Goal: Check status: Check status

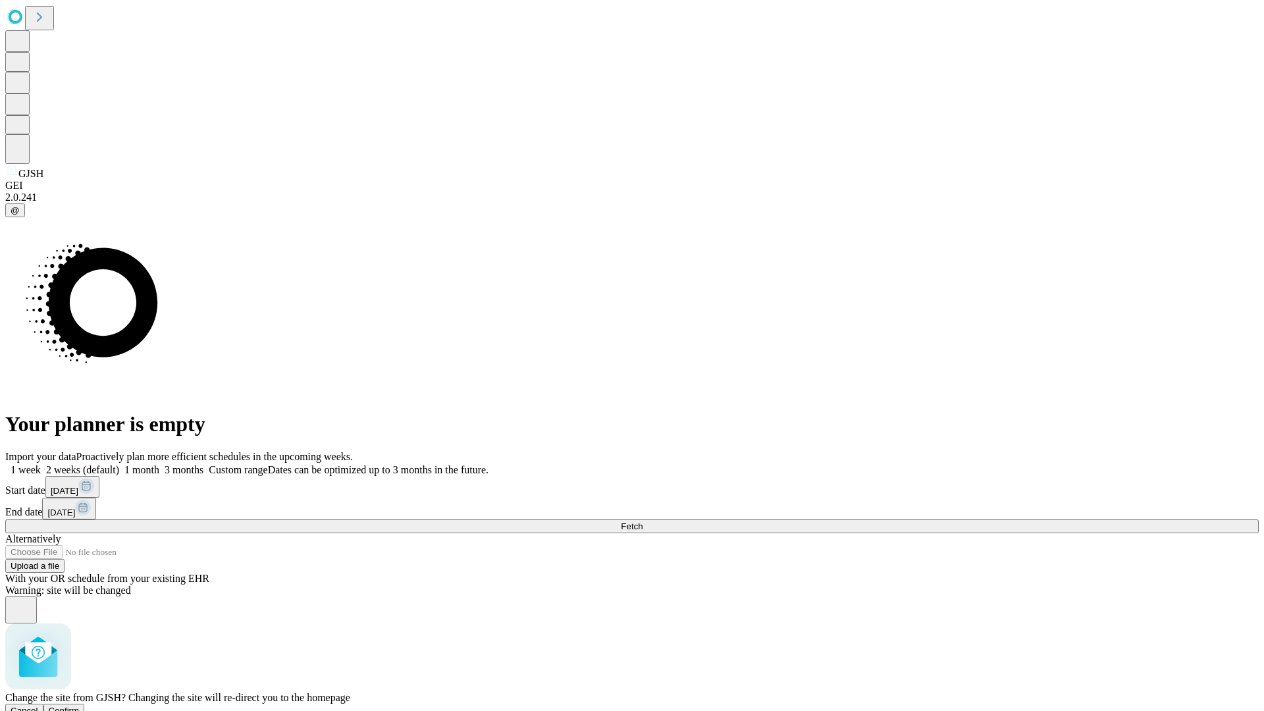
click at [80, 706] on span "Confirm" at bounding box center [64, 711] width 31 height 10
click at [159, 464] on label "1 month" at bounding box center [139, 469] width 40 height 11
click at [642, 521] on span "Fetch" at bounding box center [632, 526] width 22 height 10
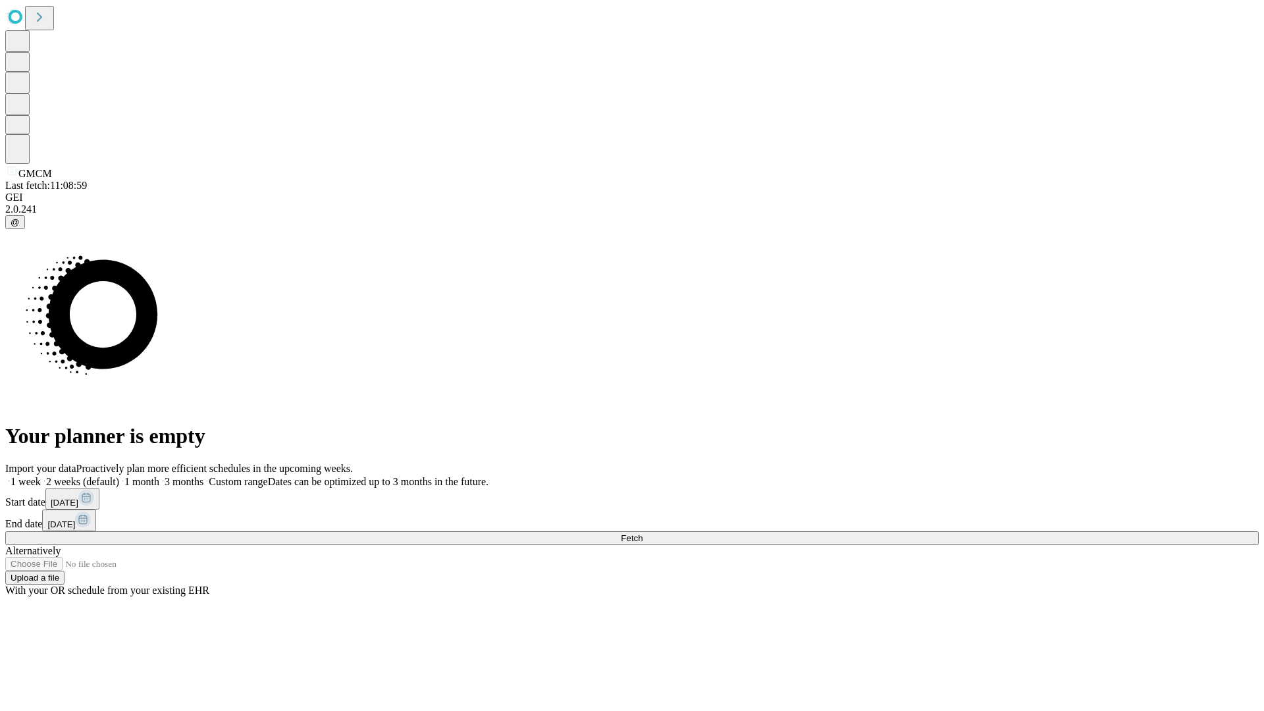
click at [159, 476] on label "1 month" at bounding box center [139, 481] width 40 height 11
click at [642, 533] on span "Fetch" at bounding box center [632, 538] width 22 height 10
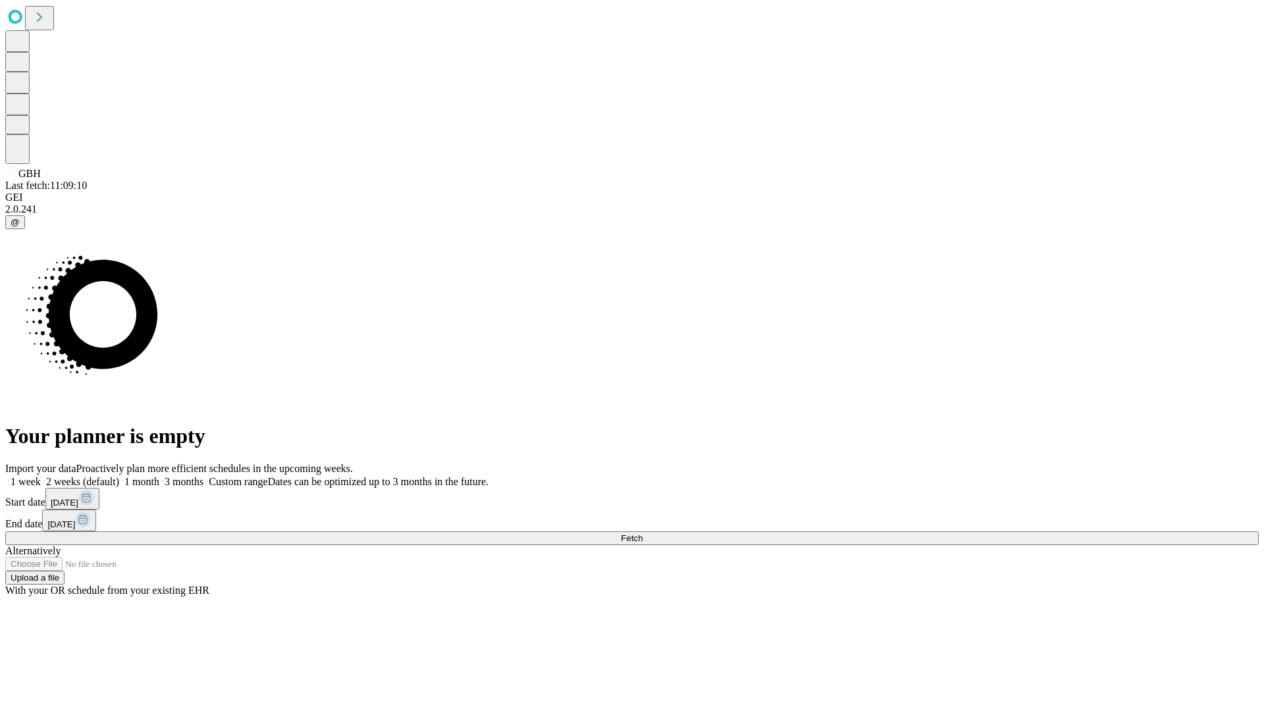
click at [159, 476] on label "1 month" at bounding box center [139, 481] width 40 height 11
click at [642, 533] on span "Fetch" at bounding box center [632, 538] width 22 height 10
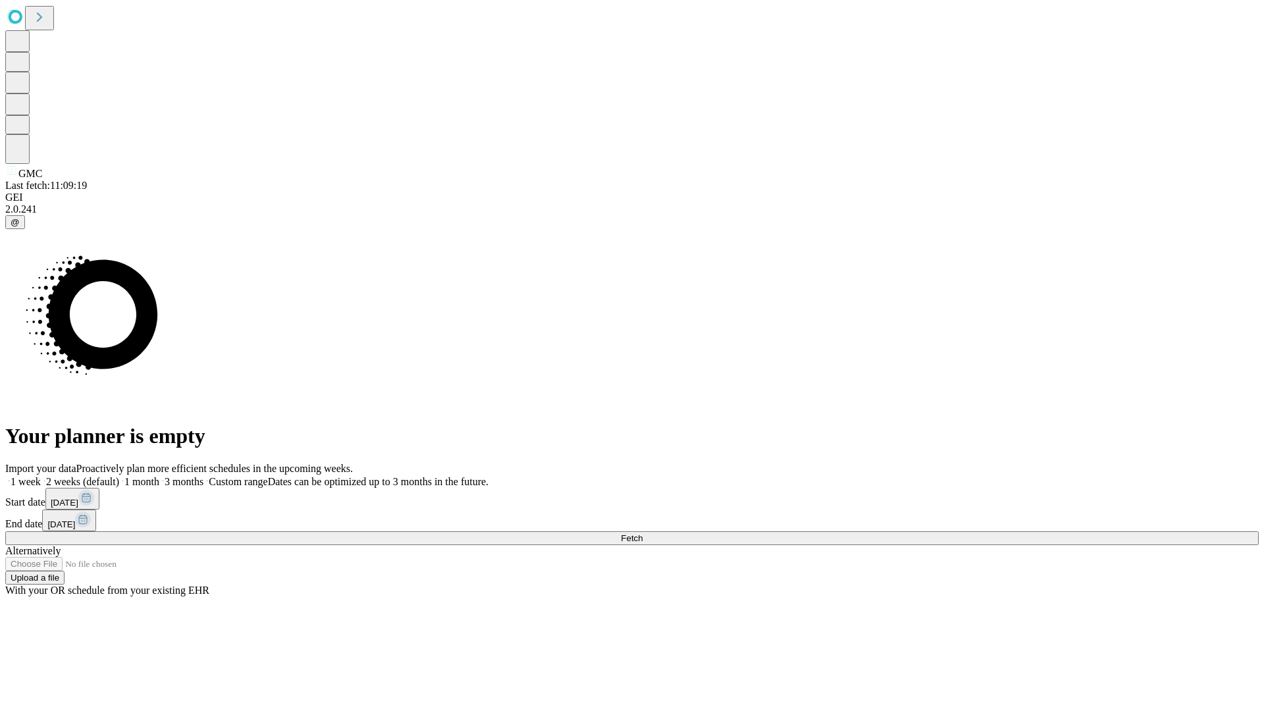
click at [159, 476] on label "1 month" at bounding box center [139, 481] width 40 height 11
click at [642, 533] on span "Fetch" at bounding box center [632, 538] width 22 height 10
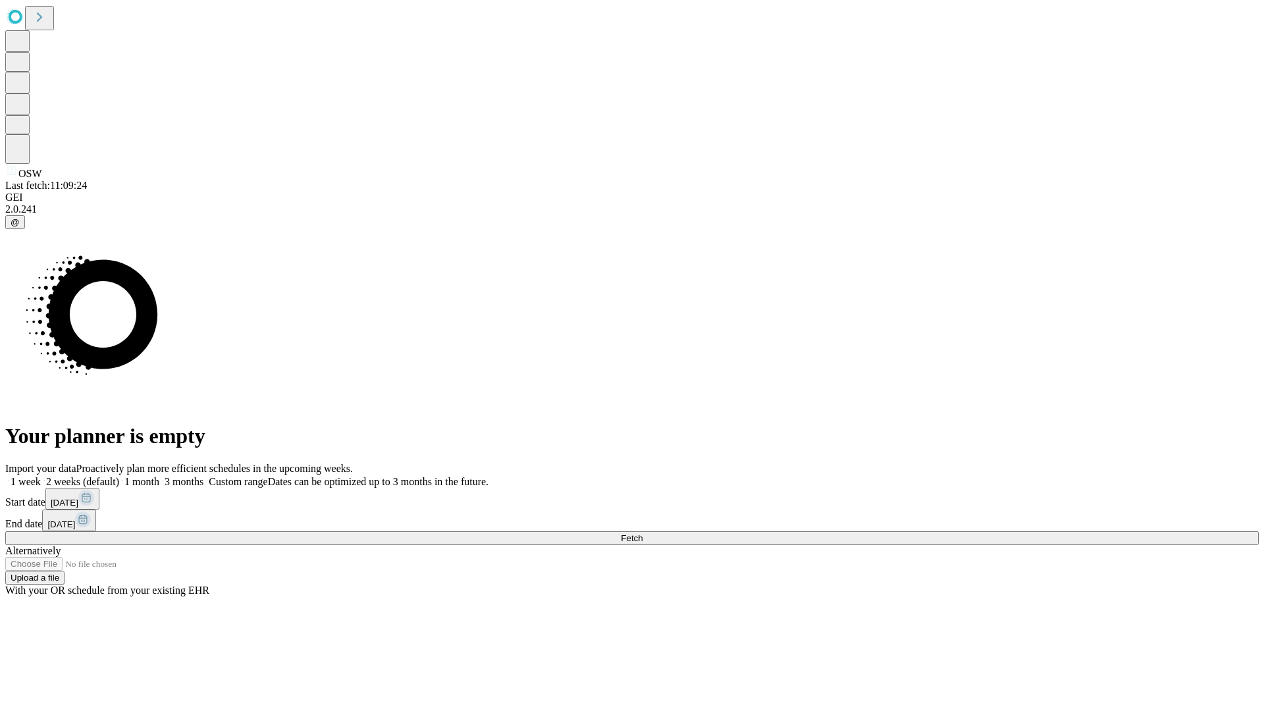
click at [159, 476] on label "1 month" at bounding box center [139, 481] width 40 height 11
click at [642, 533] on span "Fetch" at bounding box center [632, 538] width 22 height 10
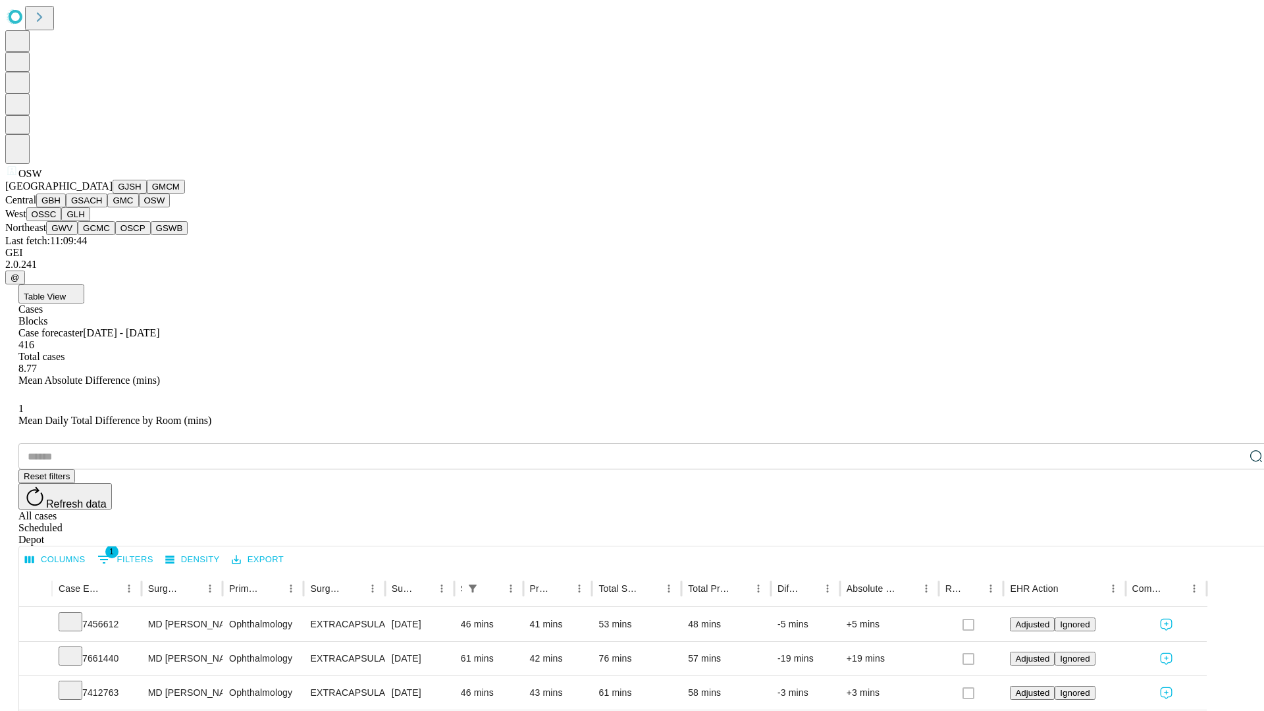
click at [62, 221] on button "OSSC" at bounding box center [44, 214] width 36 height 14
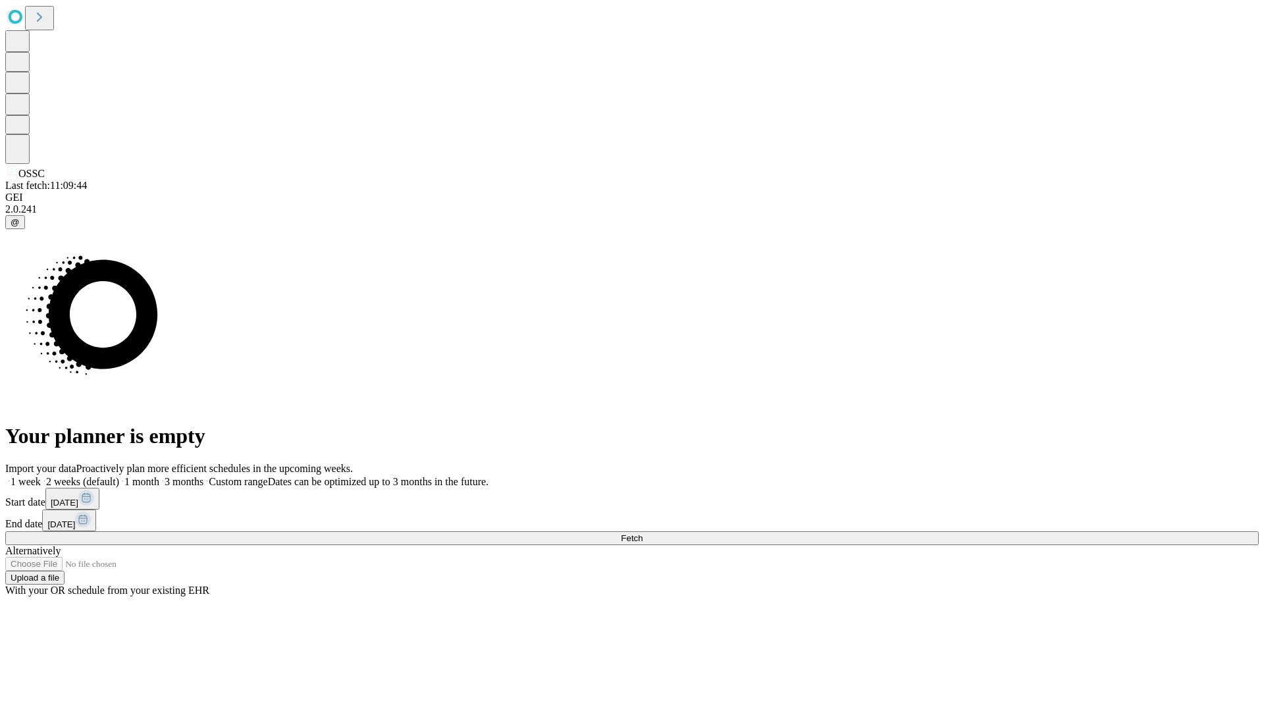
click at [159, 476] on label "1 month" at bounding box center [139, 481] width 40 height 11
click at [642, 533] on span "Fetch" at bounding box center [632, 538] width 22 height 10
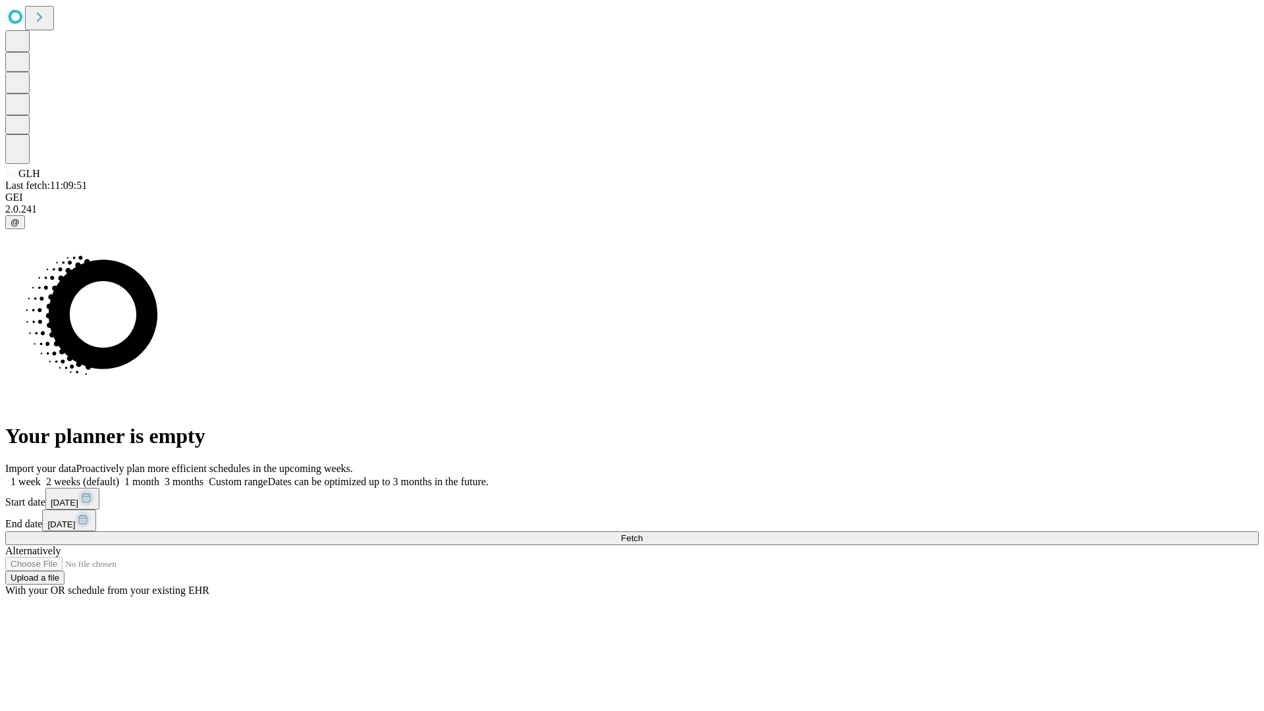
click at [642, 533] on span "Fetch" at bounding box center [632, 538] width 22 height 10
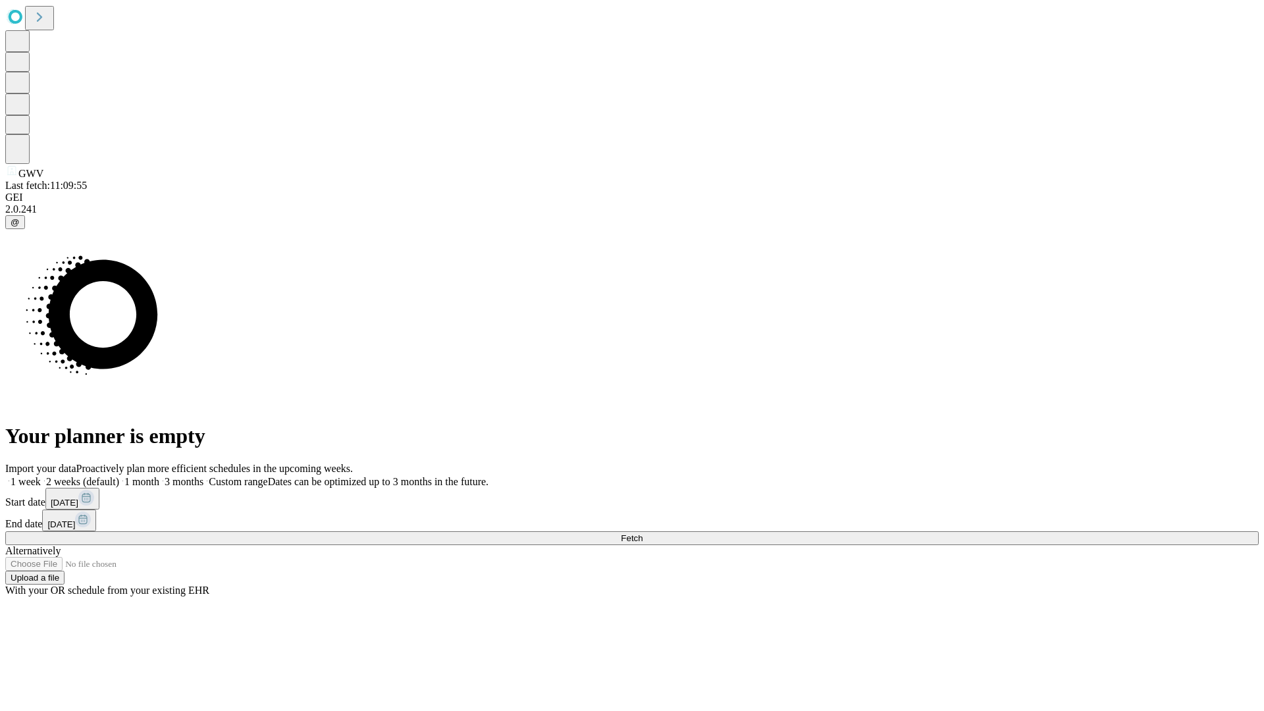
click at [159, 476] on label "1 month" at bounding box center [139, 481] width 40 height 11
click at [642, 533] on span "Fetch" at bounding box center [632, 538] width 22 height 10
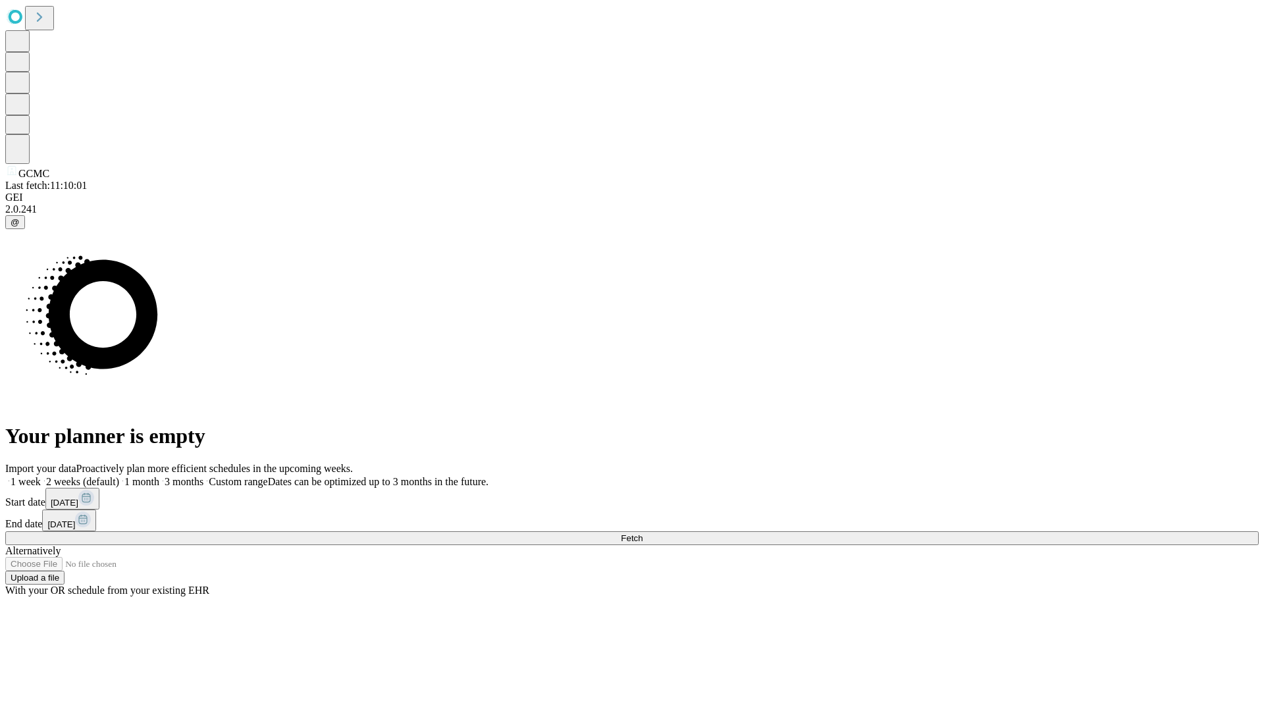
click at [642, 533] on span "Fetch" at bounding box center [632, 538] width 22 height 10
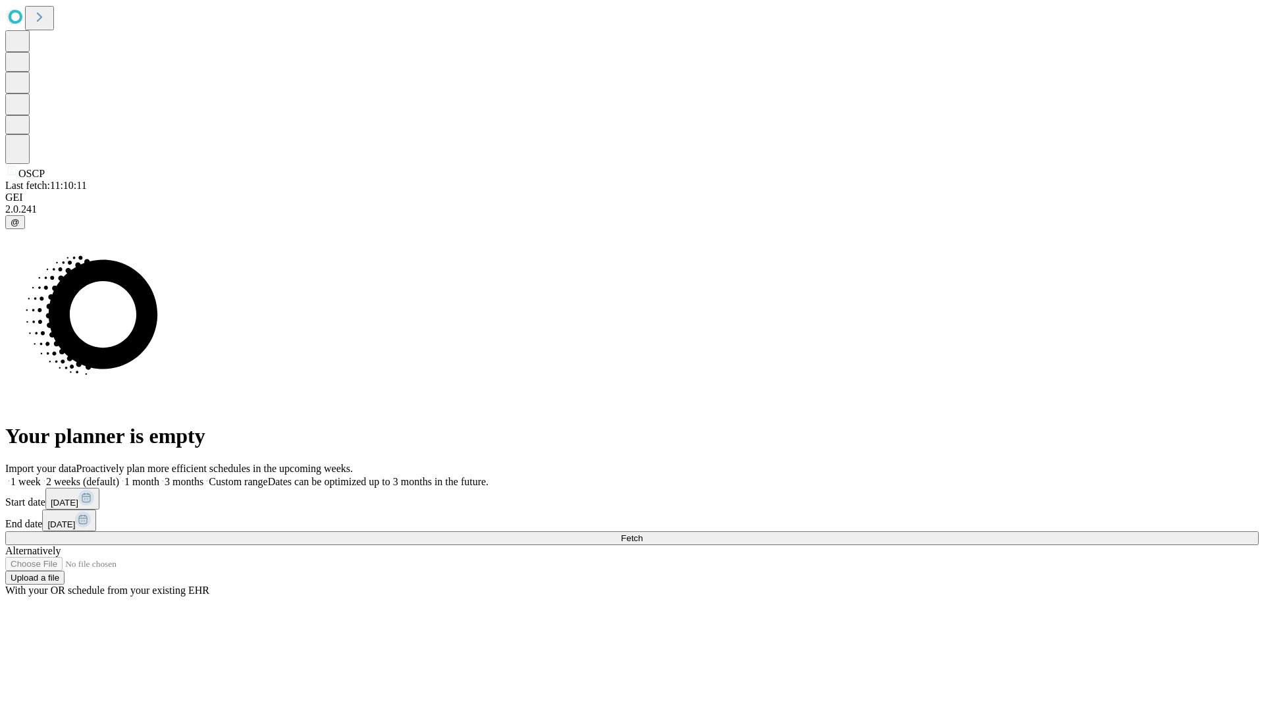
click at [642, 533] on span "Fetch" at bounding box center [632, 538] width 22 height 10
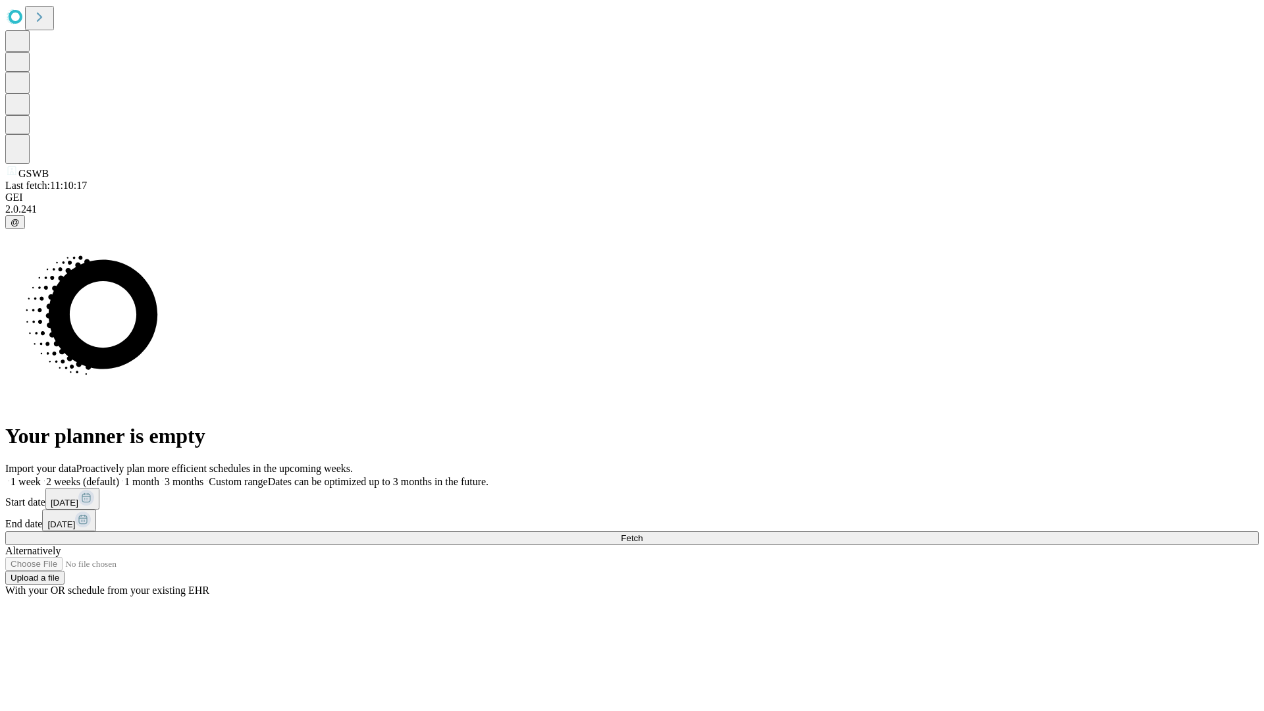
click at [642, 533] on span "Fetch" at bounding box center [632, 538] width 22 height 10
